Goal: Information Seeking & Learning: Learn about a topic

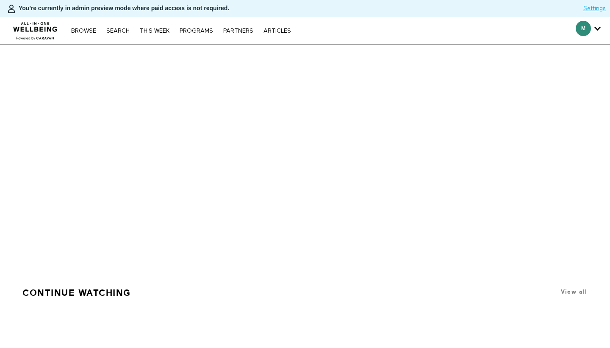
click at [130, 34] on nav "Browse Search THIS WEEK PROGRAMS PARTNERS ARTICLES Account settings Manage Subs…" at bounding box center [181, 30] width 228 height 8
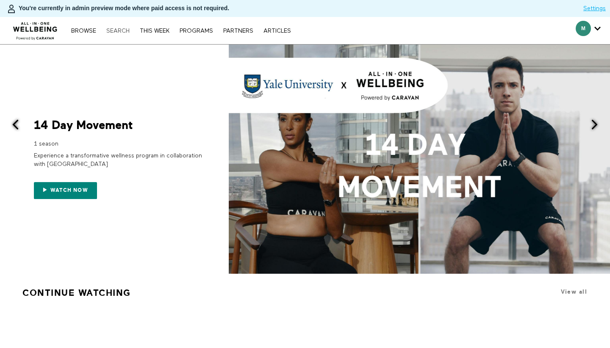
click at [118, 32] on link "Search" at bounding box center [118, 31] width 32 height 6
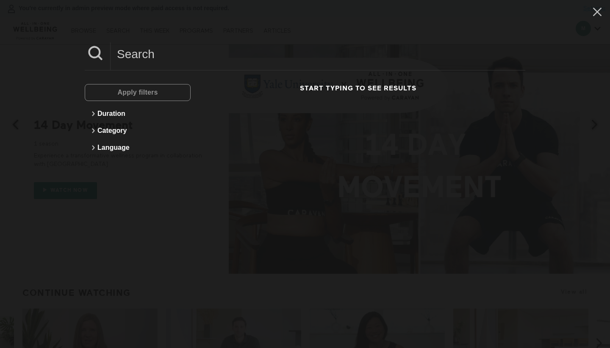
click at [161, 61] on input at bounding box center [318, 53] width 415 height 23
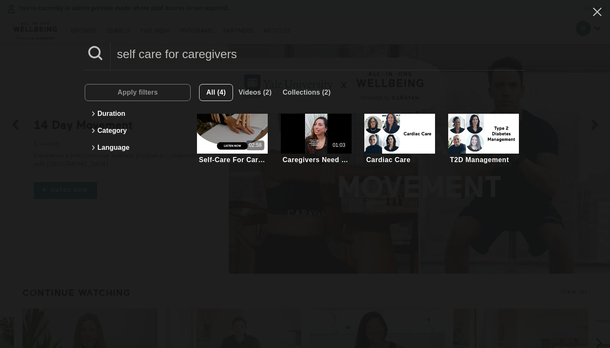
click at [172, 52] on input "self care for caregivers" at bounding box center [318, 53] width 415 height 23
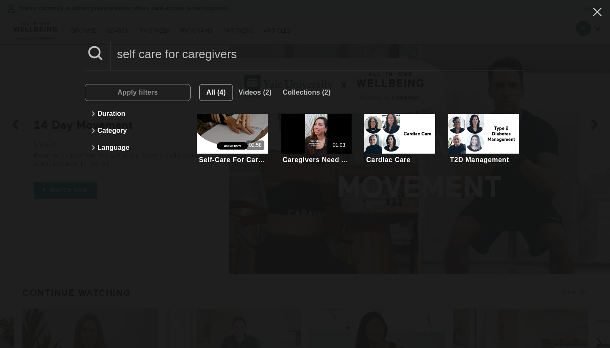
click at [179, 54] on input "self care for caregivers" at bounding box center [318, 53] width 415 height 23
click at [282, 57] on input "self care for caregivers" at bounding box center [318, 53] width 415 height 23
click at [190, 39] on div "self care for caregivers Apply filters Duration Category Language All (4) Video…" at bounding box center [305, 174] width 610 height 348
click at [177, 47] on input "self care for caregivers" at bounding box center [318, 53] width 415 height 23
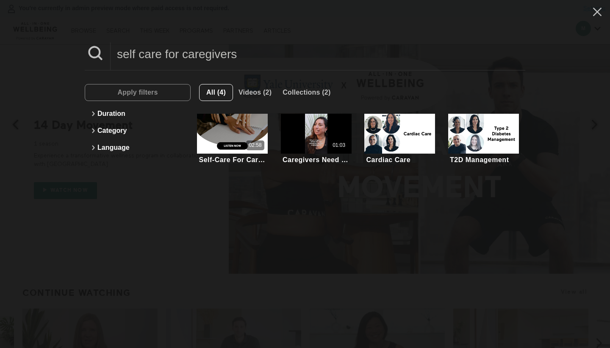
drag, startPoint x: 179, startPoint y: 56, endPoint x: 109, endPoint y: 56, distance: 69.9
click at [109, 56] on div "caregivers" at bounding box center [305, 56] width 441 height 28
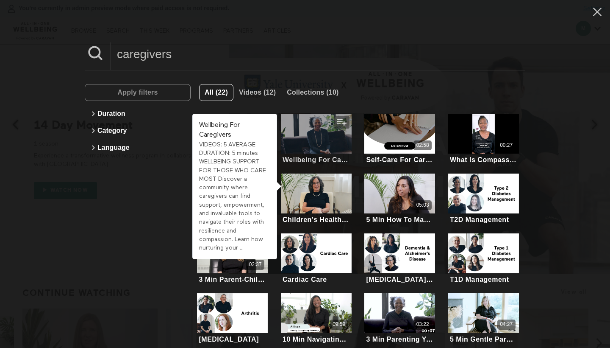
click at [327, 133] on div at bounding box center [316, 134] width 71 height 40
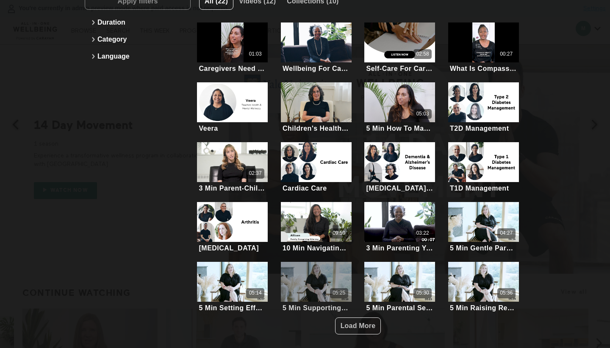
scroll to position [91, 0]
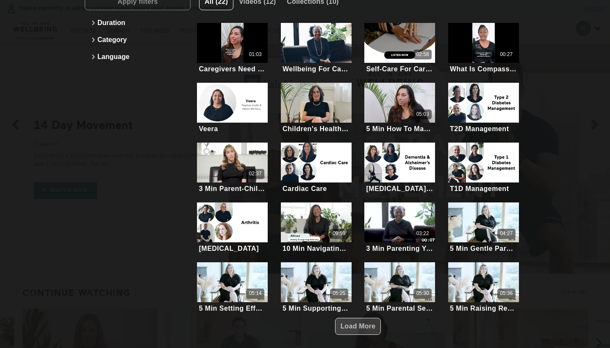
click at [349, 323] on span "Load More" at bounding box center [358, 325] width 35 height 7
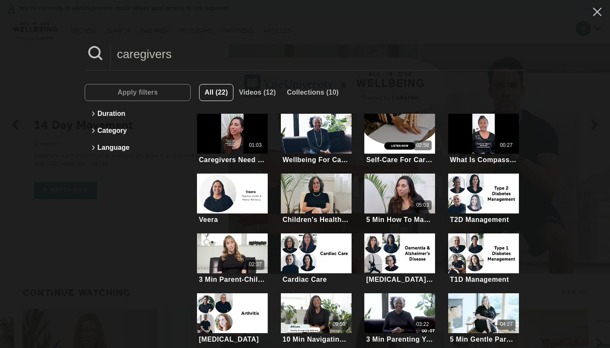
scroll to position [0, 0]
click at [179, 55] on input "caregivers" at bounding box center [318, 53] width 415 height 23
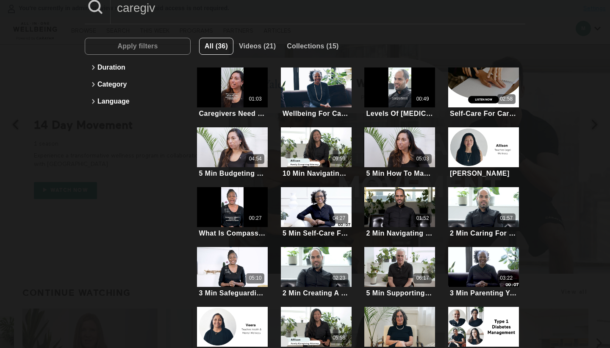
scroll to position [47, 0]
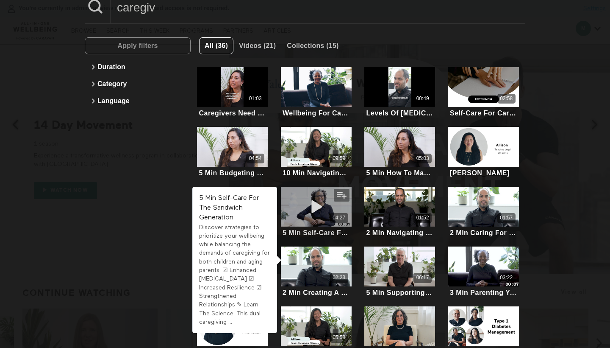
click at [338, 210] on div "04:27" at bounding box center [316, 206] width 71 height 40
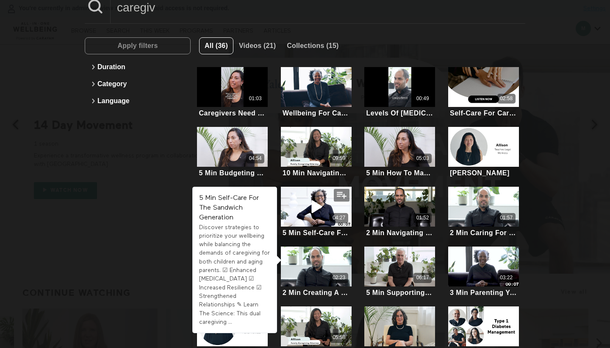
click at [155, 233] on div "Apply filters Duration Category Language" at bounding box center [138, 207] width 106 height 341
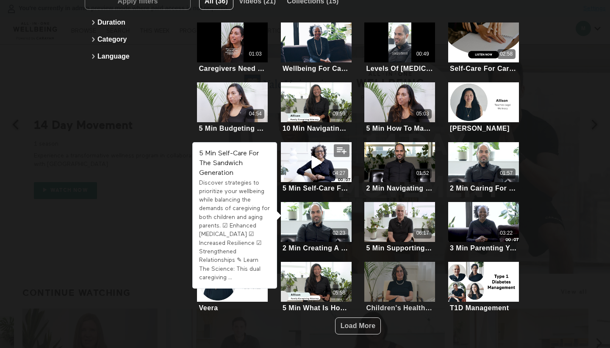
scroll to position [91, 0]
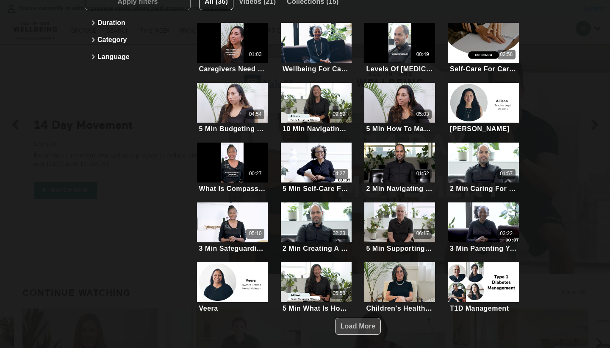
click at [378, 320] on button "Load More" at bounding box center [358, 325] width 46 height 17
click at [381, 325] on button "Load More" at bounding box center [358, 325] width 46 height 17
click at [374, 326] on span "Load More" at bounding box center [358, 325] width 35 height 7
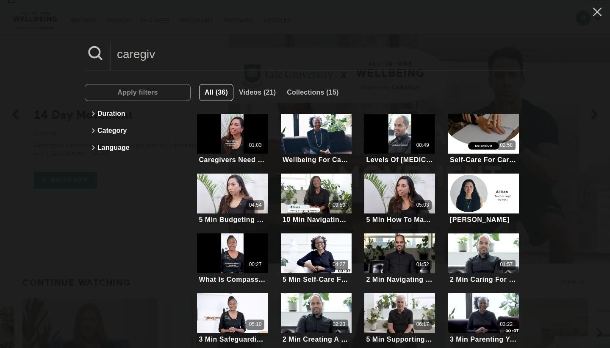
scroll to position [0, 0]
click at [158, 56] on input "caregiv" at bounding box center [318, 53] width 415 height 23
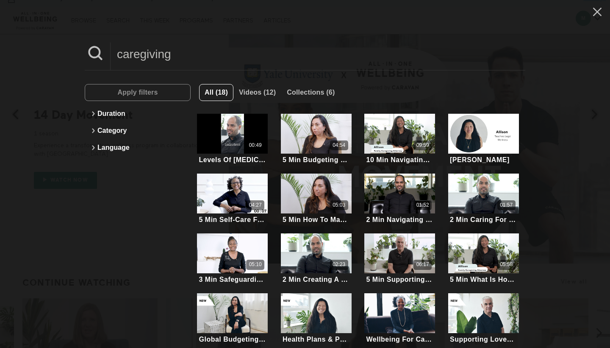
click at [147, 56] on input "caregiving" at bounding box center [318, 53] width 415 height 23
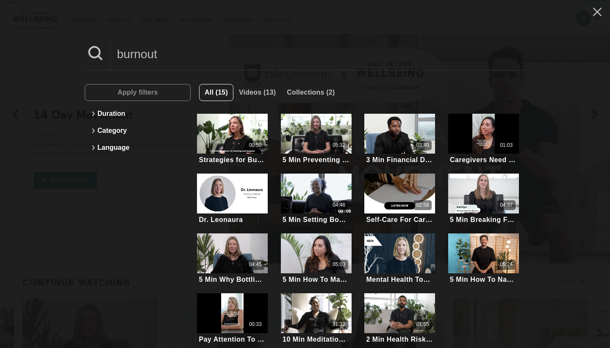
scroll to position [8, 0]
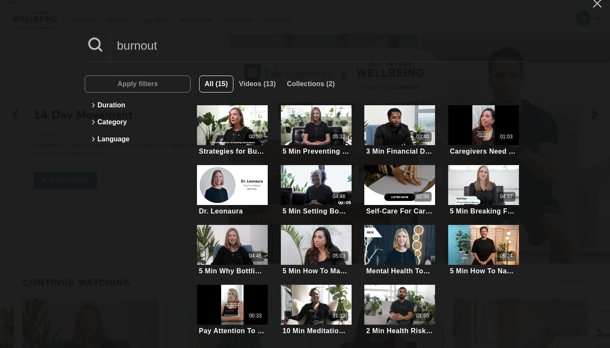
click at [142, 45] on input "burnout" at bounding box center [318, 45] width 415 height 23
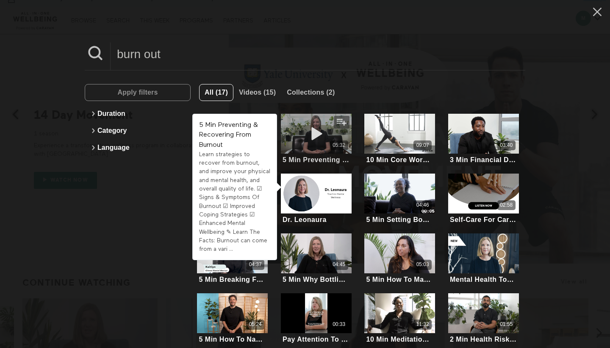
click at [314, 144] on div "05:32" at bounding box center [316, 145] width 71 height 10
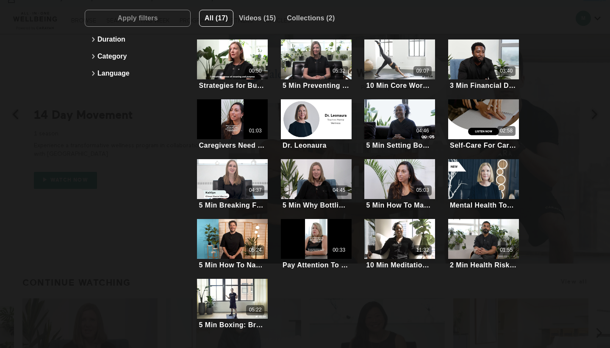
scroll to position [74, 0]
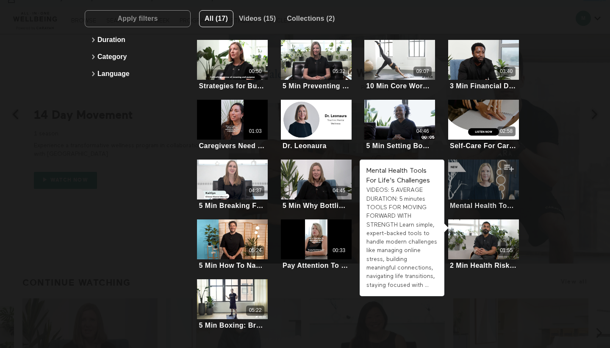
click at [487, 180] on div at bounding box center [483, 179] width 71 height 40
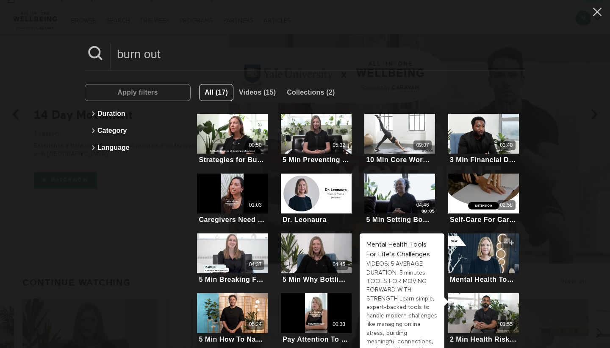
scroll to position [0, 0]
click at [152, 57] on input "burn out" at bounding box center [318, 53] width 415 height 23
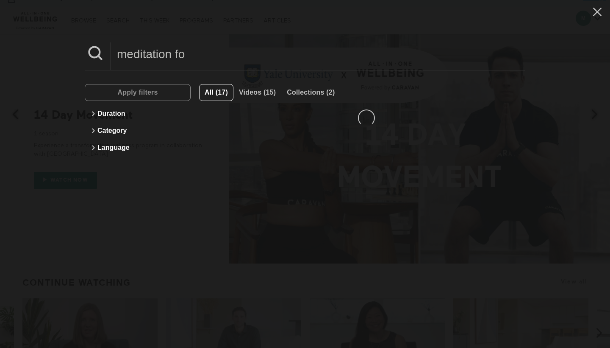
type input "meditation for"
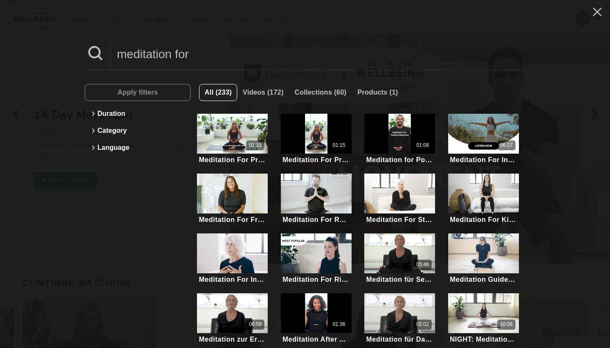
scroll to position [0, 0]
click at [178, 49] on input "meditation for" at bounding box center [318, 53] width 415 height 23
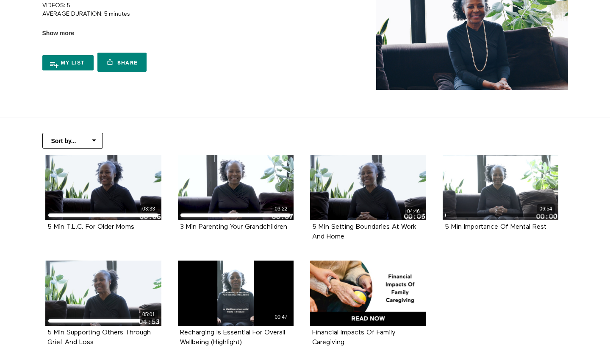
scroll to position [127, 0]
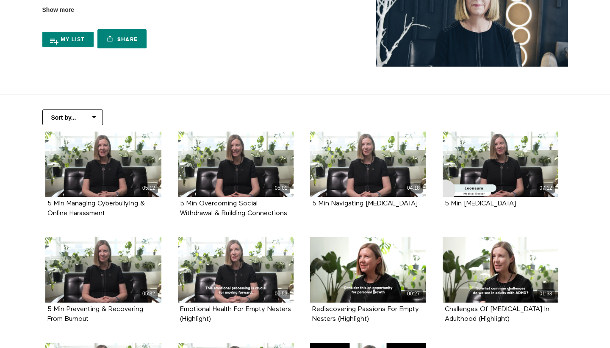
scroll to position [154, 0]
